Goal: Information Seeking & Learning: Compare options

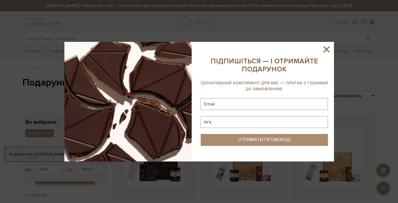
click at [327, 48] on icon at bounding box center [326, 49] width 6 height 6
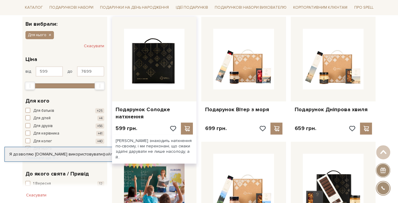
scroll to position [100, 0]
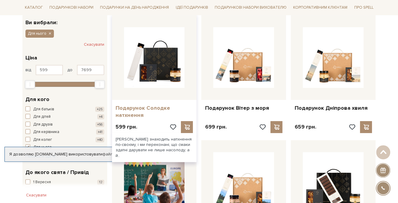
click at [156, 107] on link "Подарунок Солодке натхнення" at bounding box center [155, 112] width 78 height 14
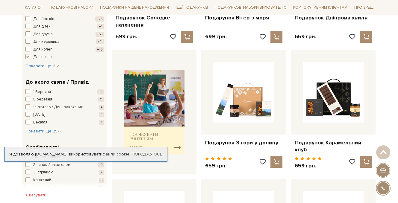
scroll to position [199, 0]
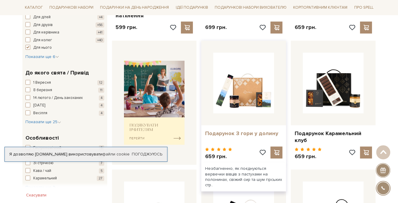
click at [260, 133] on link "Подарунок З гори у долину" at bounding box center [244, 133] width 78 height 7
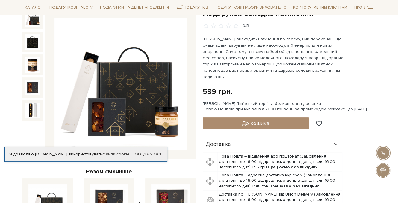
scroll to position [80, 0]
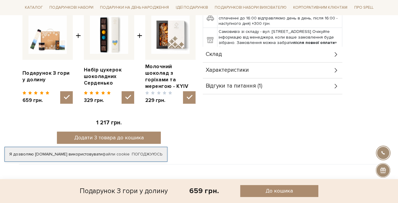
scroll to position [259, 0]
